Goal: Task Accomplishment & Management: Use online tool/utility

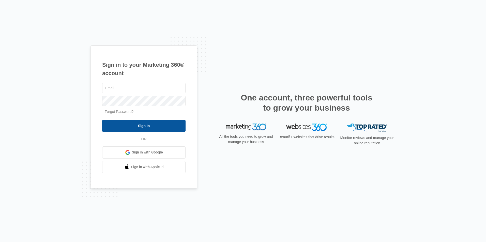
type input "[EMAIL_ADDRESS][DOMAIN_NAME]"
click at [139, 124] on input "Sign In" at bounding box center [143, 126] width 83 height 12
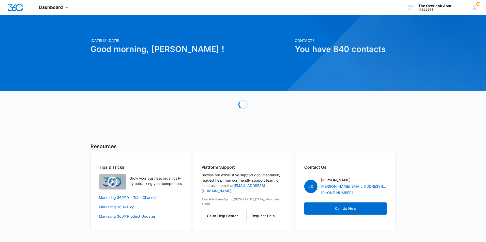
click at [63, 10] on div "Dashboard Apps Reputation Websites Forms CRM Email Social Content Ads Intellige…" at bounding box center [54, 7] width 47 height 15
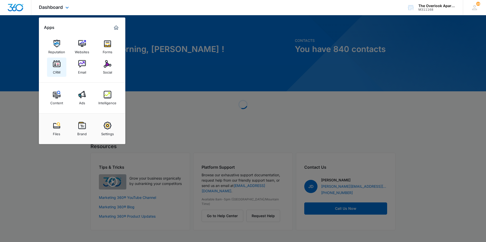
click at [60, 69] on div "CRM" at bounding box center [57, 71] width 8 height 7
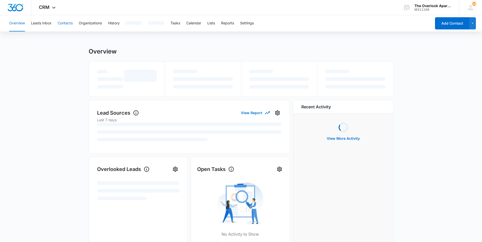
click at [62, 27] on button "Contacts" at bounding box center [65, 23] width 15 height 16
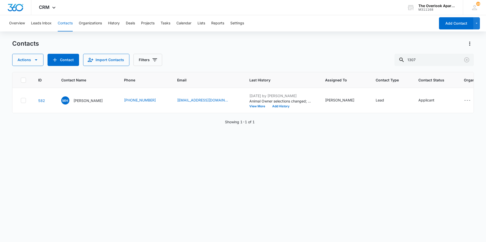
click at [63, 24] on button "Contacts" at bounding box center [65, 23] width 15 height 16
drag, startPoint x: 423, startPoint y: 53, endPoint x: 402, endPoint y: 58, distance: 21.3
click at [402, 58] on div "Contacts Actions Contact Import Contacts Filters 1307" at bounding box center [243, 53] width 462 height 26
drag, startPoint x: 439, startPoint y: 62, endPoint x: 398, endPoint y: 58, distance: 41.8
click at [398, 58] on div "Actions Contact Import Contacts Filters 1307" at bounding box center [243, 60] width 462 height 12
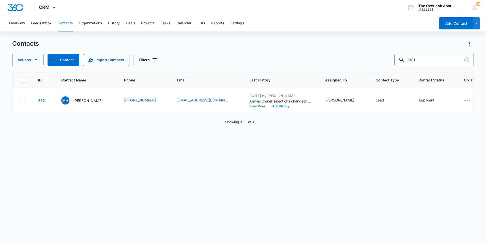
type input "8101"
